Goal: Information Seeking & Learning: Learn about a topic

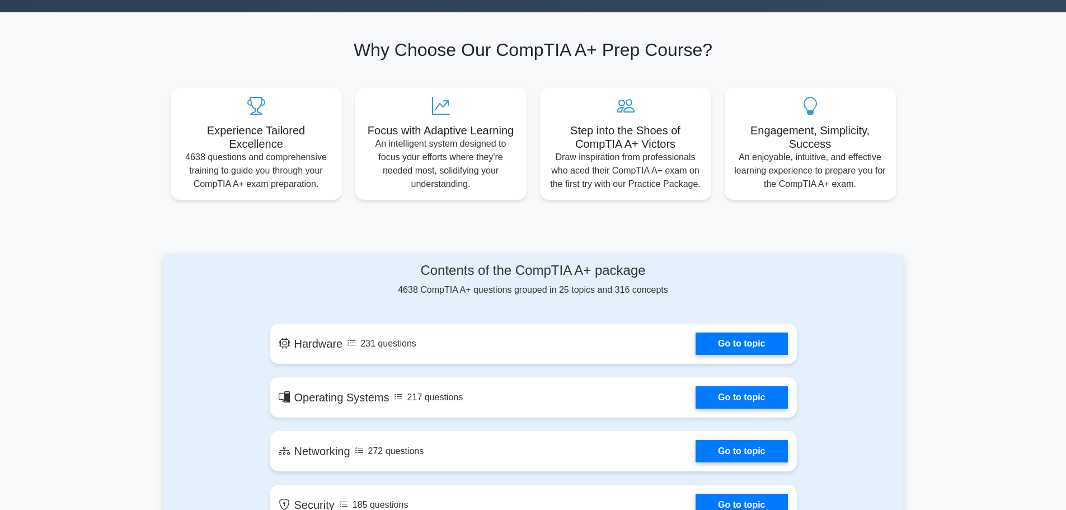
scroll to position [616, 0]
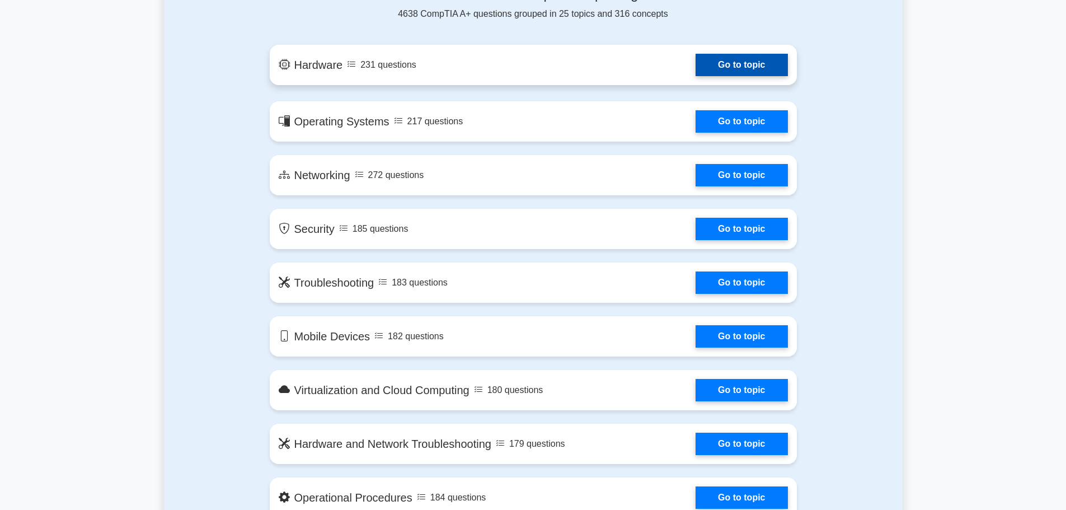
click at [746, 71] on link "Go to topic" at bounding box center [742, 65] width 92 height 22
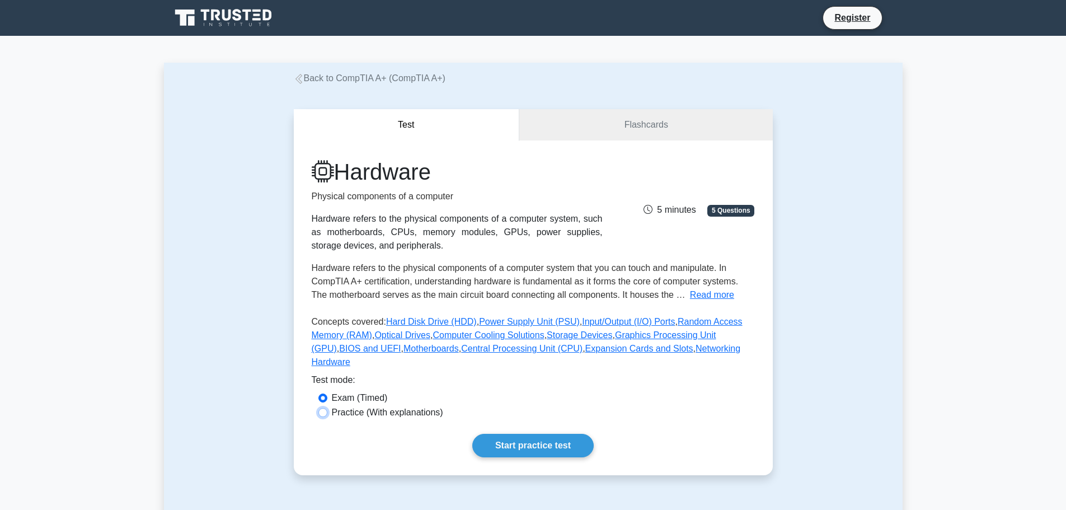
click at [325, 408] on input "Practice (With explanations)" at bounding box center [323, 412] width 9 height 9
radio input "true"
click at [328, 391] on div "Exam (Timed)" at bounding box center [534, 397] width 430 height 13
click at [325, 394] on input "Exam (Timed)" at bounding box center [323, 398] width 9 height 9
radio input "true"
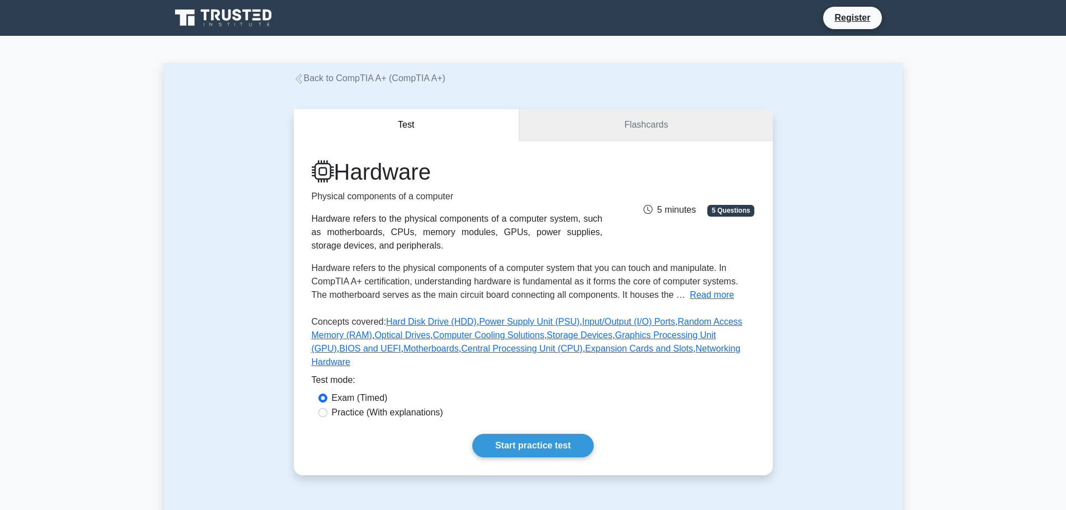
click at [620, 133] on link "Flashcards" at bounding box center [646, 125] width 253 height 32
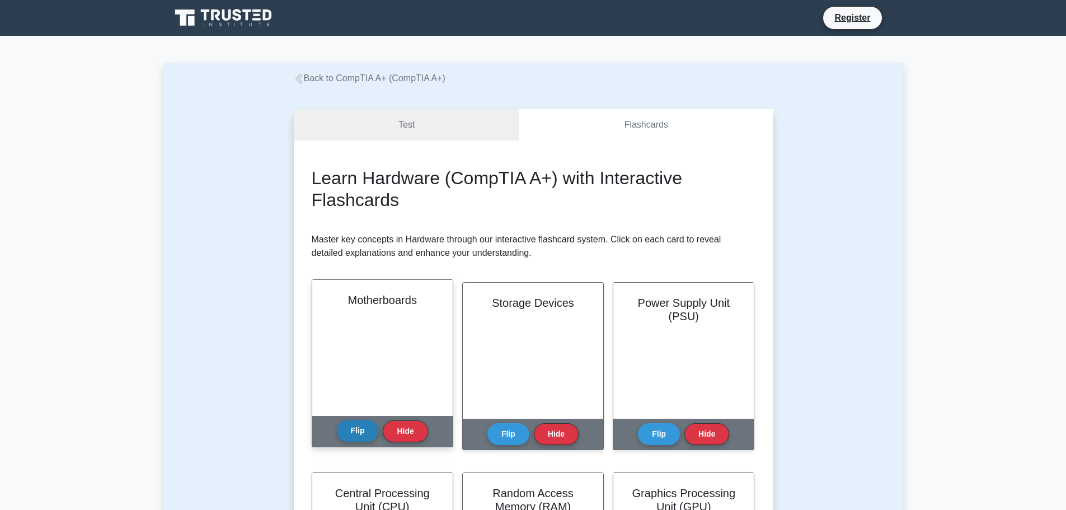
click at [354, 431] on button "Flip" at bounding box center [358, 431] width 42 height 22
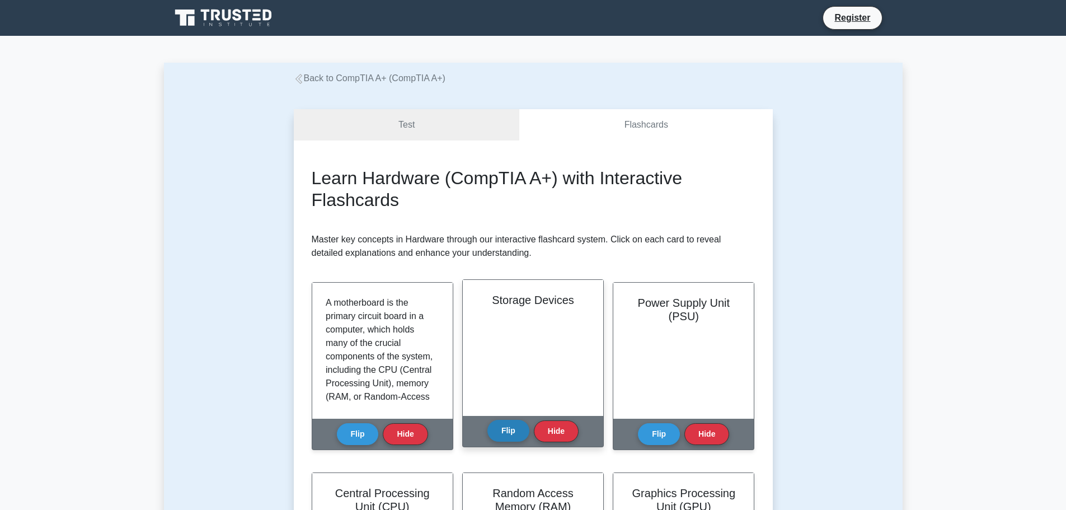
click at [525, 434] on button "Flip" at bounding box center [509, 431] width 42 height 22
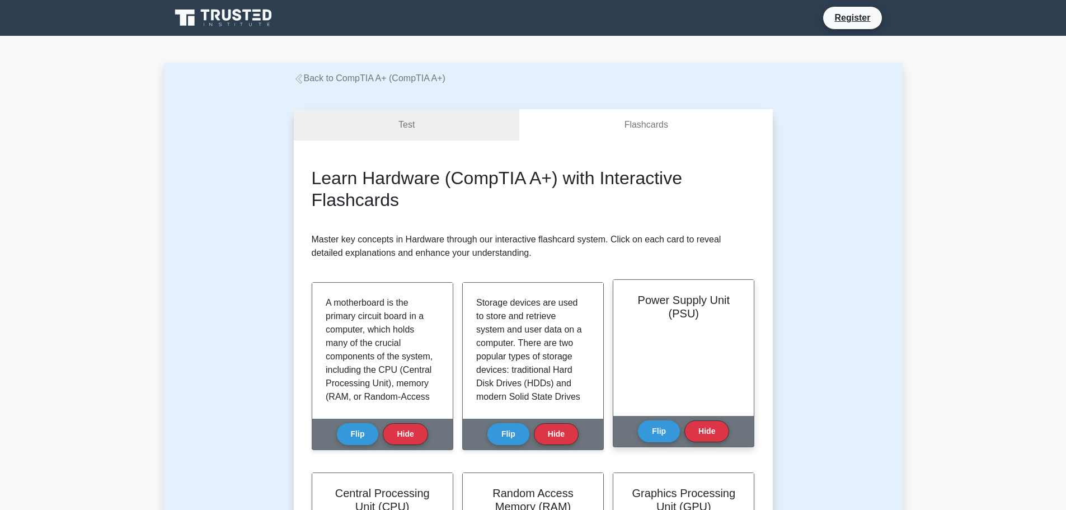
click at [683, 426] on div "Flip Hide" at bounding box center [683, 431] width 91 height 31
click at [667, 441] on button "Flip" at bounding box center [659, 431] width 42 height 22
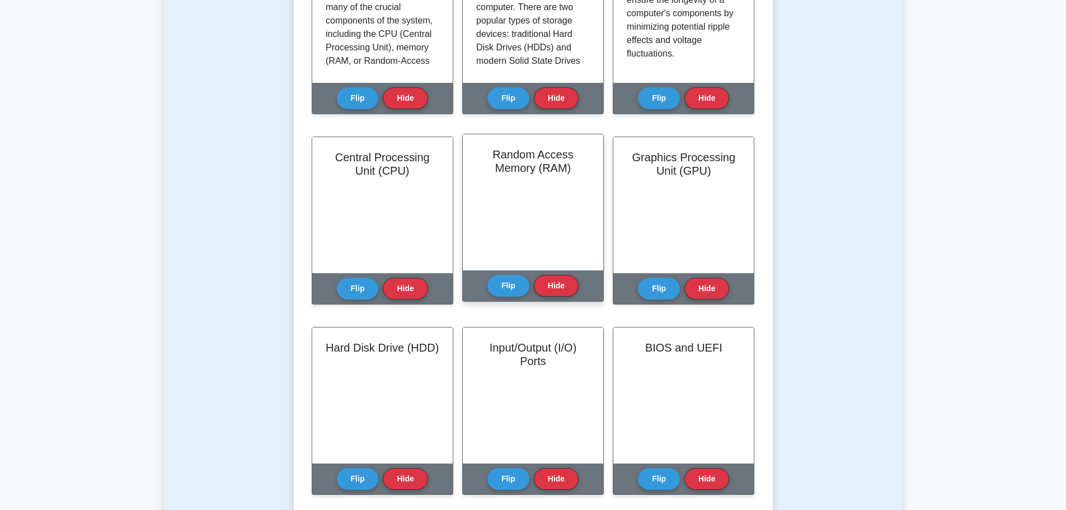
scroll to position [280, 0]
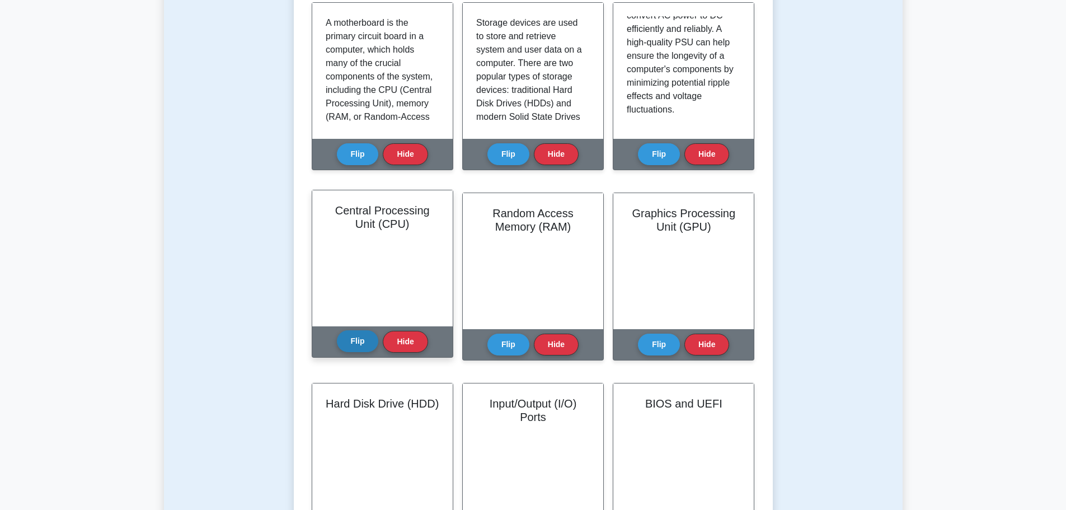
click at [343, 345] on button "Flip" at bounding box center [358, 341] width 42 height 22
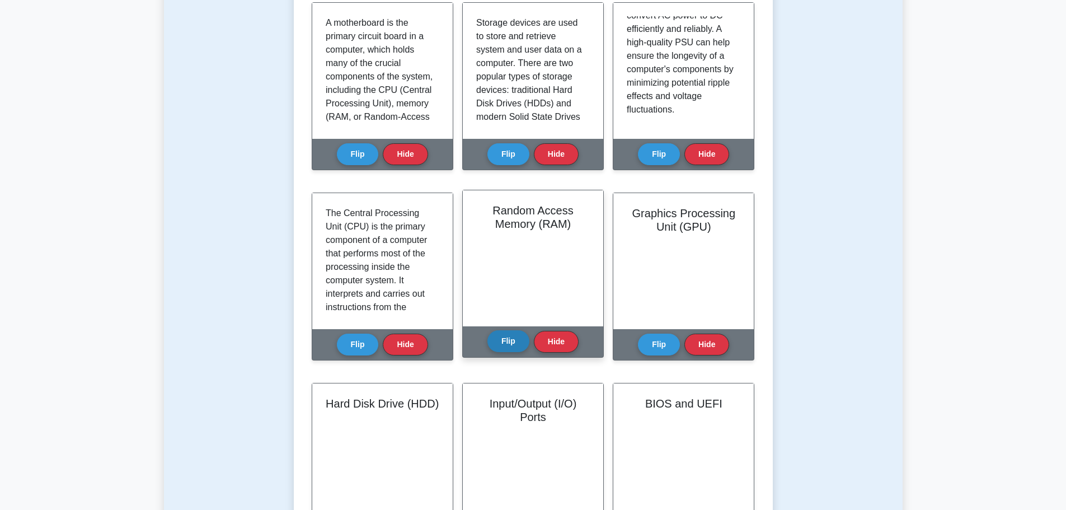
click at [523, 343] on button "Flip" at bounding box center [509, 341] width 42 height 22
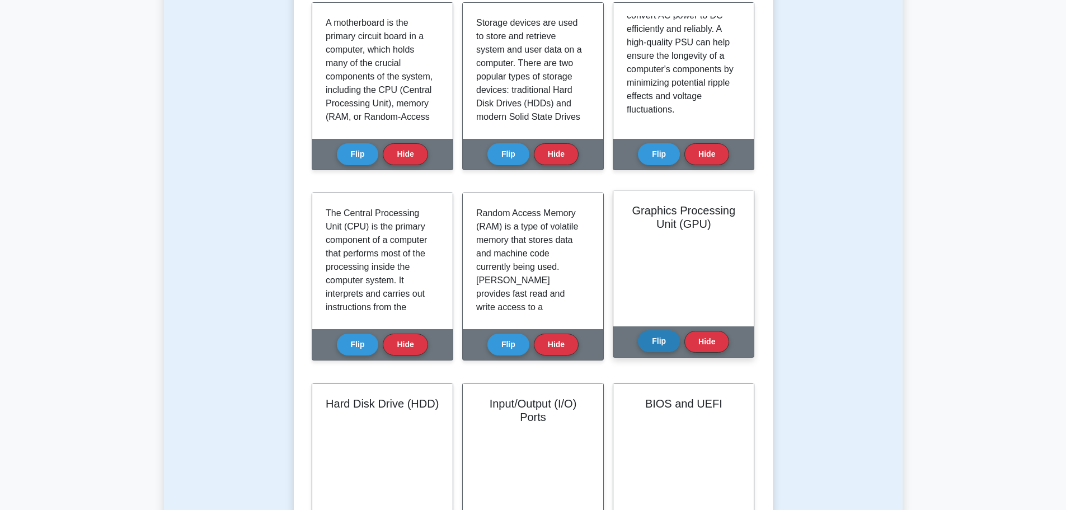
click at [666, 343] on button "Flip" at bounding box center [659, 341] width 42 height 22
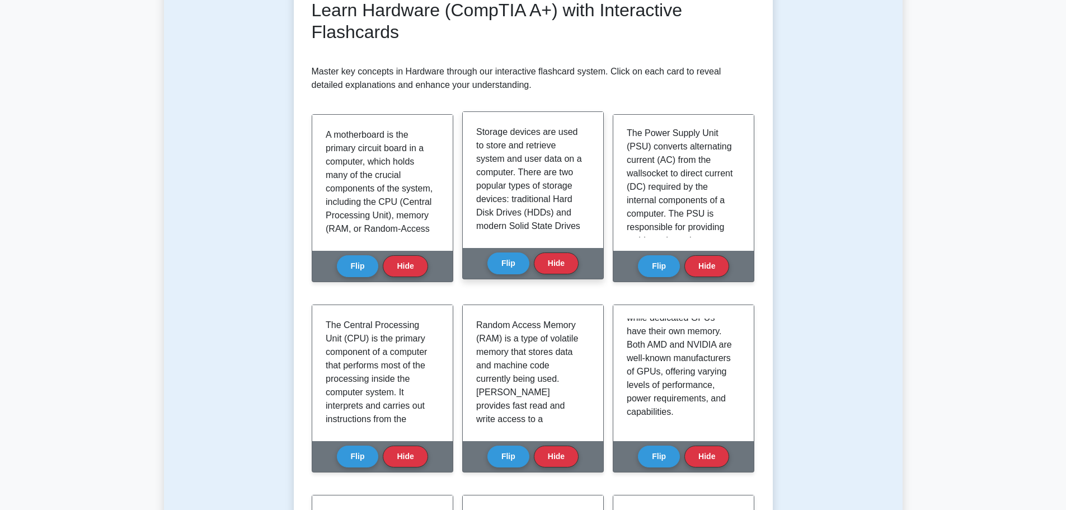
scroll to position [0, 0]
